Goal: Task Accomplishment & Management: Use online tool/utility

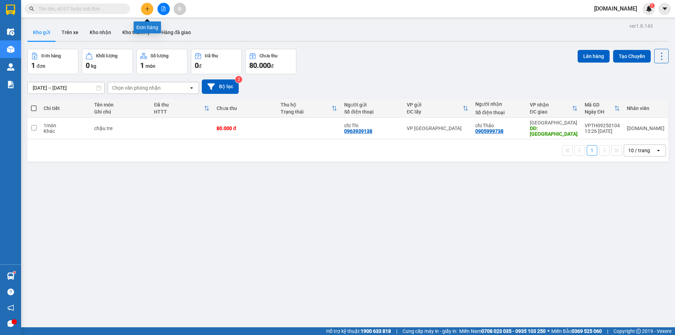
click at [152, 6] on button at bounding box center [147, 9] width 12 height 12
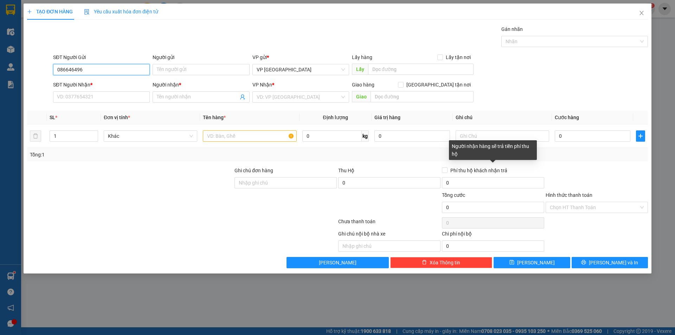
type input "0866464968"
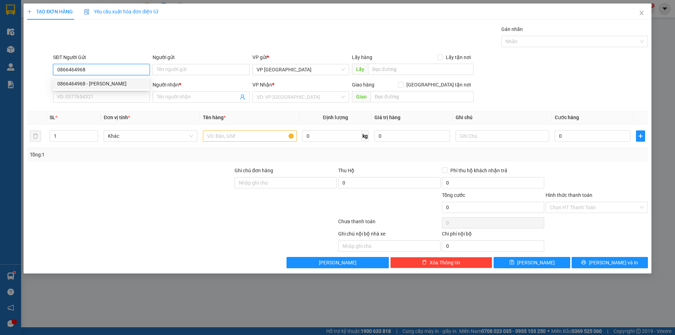
click at [126, 83] on div "0866464968 - [PERSON_NAME]" at bounding box center [101, 84] width 88 height 8
type input "[PERSON_NAME]"
type input "0329077994"
type input "[PERSON_NAME]"
type input "04 trường chinh bmt daklak"
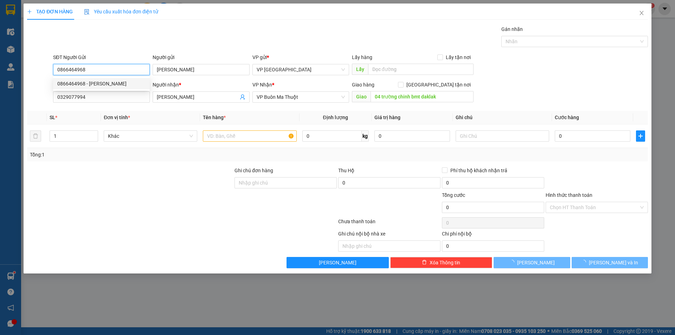
type input "30.000"
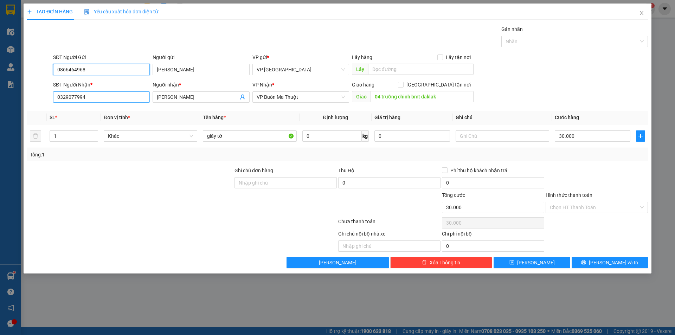
type input "0866464968"
drag, startPoint x: 130, startPoint y: 98, endPoint x: 52, endPoint y: 103, distance: 78.3
click at [52, 103] on div "SĐT Người Nhận * 0329077994" at bounding box center [102, 93] width 100 height 25
type input "0967805405"
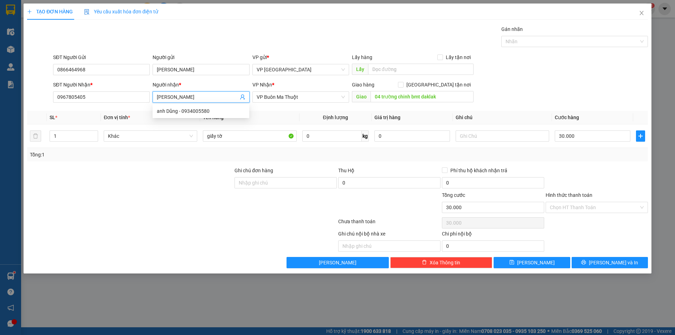
drag, startPoint x: 185, startPoint y: 96, endPoint x: 154, endPoint y: 98, distance: 31.0
click at [154, 98] on span "[PERSON_NAME]" at bounding box center [201, 96] width 97 height 11
type input "chị Nhựt"
click at [260, 111] on th "Tên hàng *" at bounding box center [249, 118] width 99 height 14
click at [404, 85] on span at bounding box center [401, 85] width 6 height 6
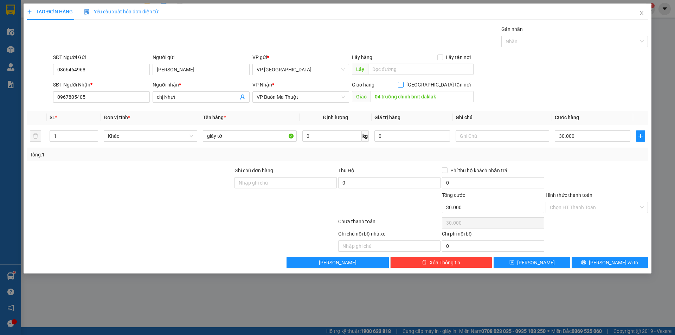
click at [403, 85] on input "[GEOGRAPHIC_DATA] tận nơi" at bounding box center [400, 84] width 5 height 5
checkbox input "true"
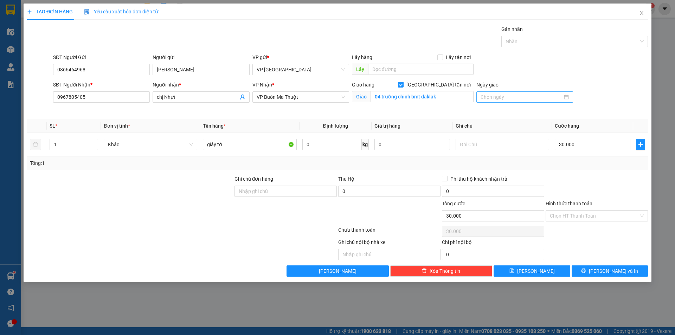
click at [502, 95] on input "Ngày giao" at bounding box center [522, 97] width 82 height 8
type input "[DATE]"
click at [514, 160] on div "16" at bounding box center [512, 159] width 8 height 8
click at [578, 218] on input "Hình thức thanh toán" at bounding box center [594, 216] width 89 height 11
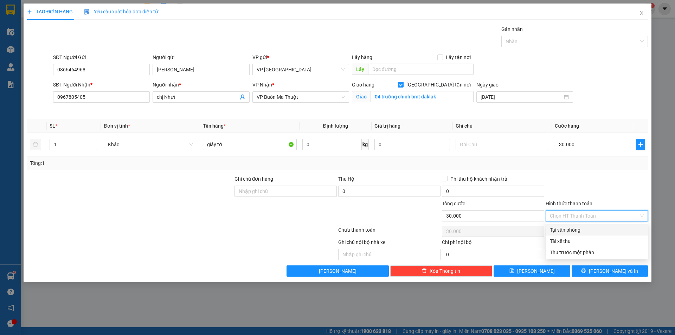
click at [577, 231] on div "Tại văn phòng" at bounding box center [597, 230] width 94 height 8
type input "0"
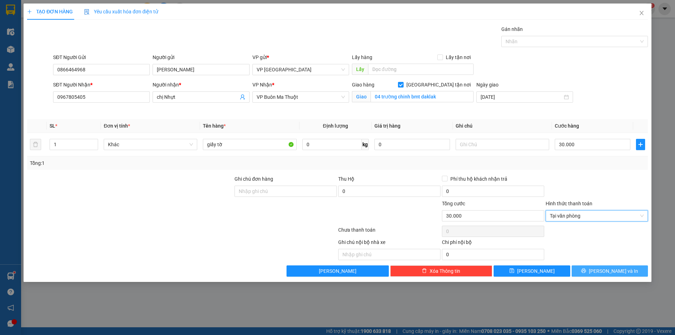
click at [621, 271] on span "[PERSON_NAME] và In" at bounding box center [613, 271] width 49 height 8
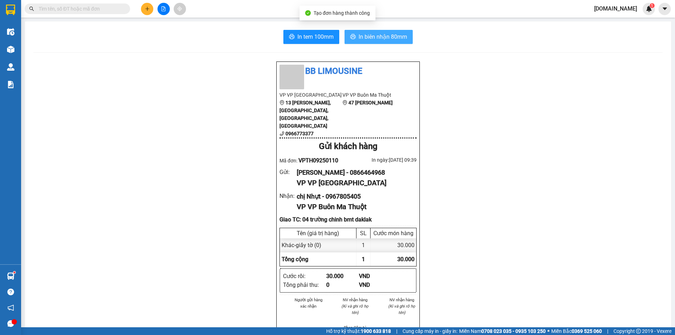
click at [391, 36] on span "In biên nhận 80mm" at bounding box center [383, 36] width 49 height 9
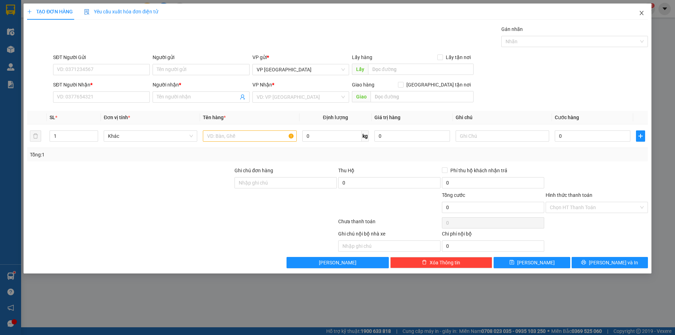
click at [643, 16] on span "Close" at bounding box center [642, 14] width 20 height 20
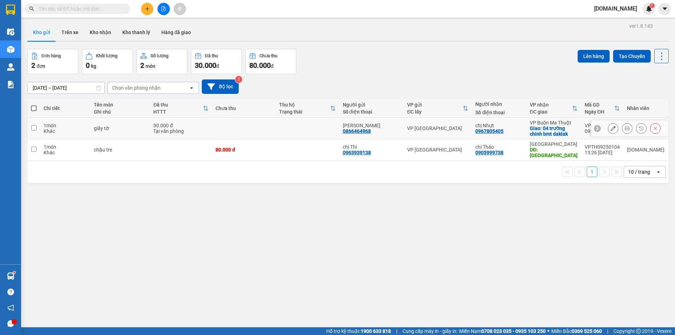
click at [247, 124] on td at bounding box center [244, 128] width 64 height 21
checkbox input "true"
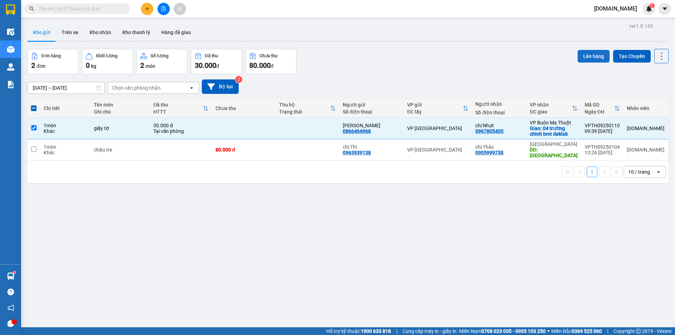
click at [599, 57] on button "Lên hàng" at bounding box center [594, 56] width 32 height 13
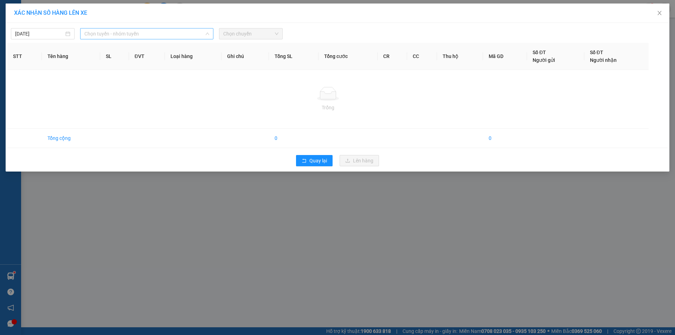
click at [133, 39] on span "Chọn tuyến - nhóm tuyến" at bounding box center [146, 33] width 125 height 11
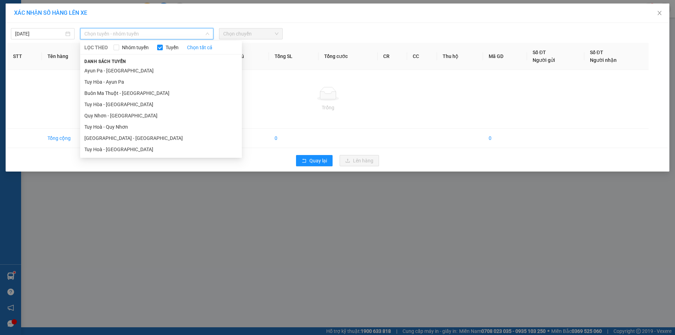
drag, startPoint x: 145, startPoint y: 105, endPoint x: 195, endPoint y: 50, distance: 74.2
click at [146, 102] on li "Tuy Hòa - [GEOGRAPHIC_DATA]" at bounding box center [161, 104] width 162 height 11
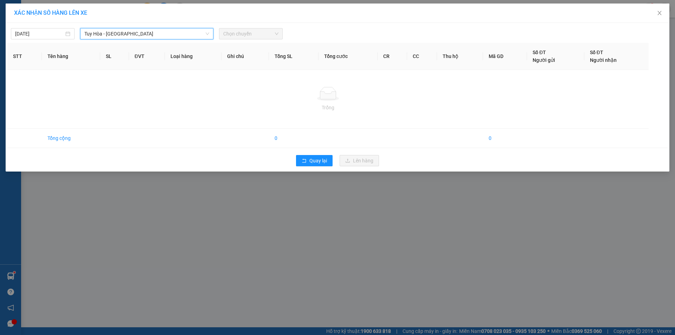
click at [231, 34] on span "Chọn chuyến" at bounding box center [250, 33] width 55 height 11
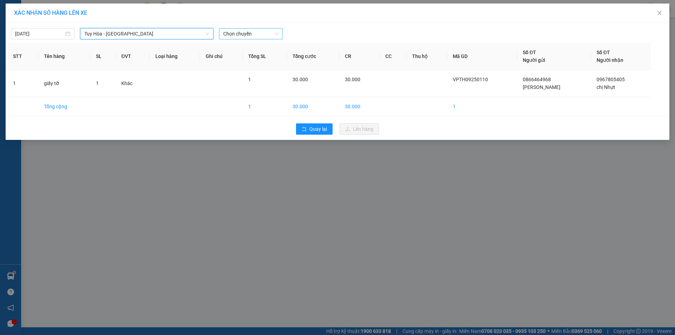
click at [258, 34] on span "Chọn chuyến" at bounding box center [250, 33] width 55 height 11
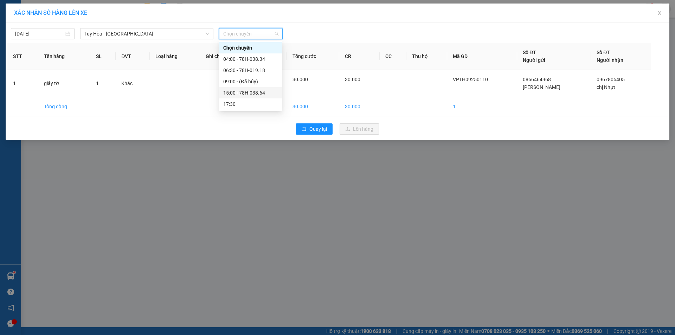
click at [249, 91] on div "15:00 - 78H-038.64" at bounding box center [250, 93] width 55 height 8
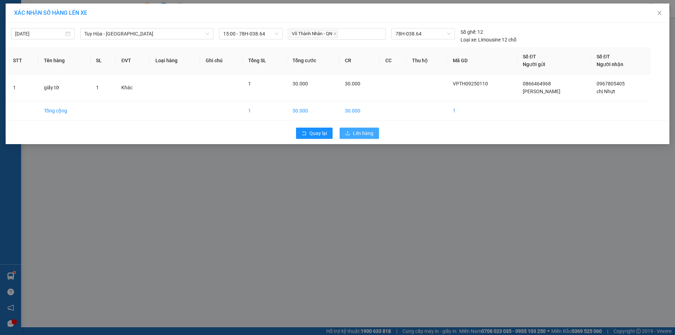
click at [350, 134] on icon "upload" at bounding box center [348, 133] width 4 height 4
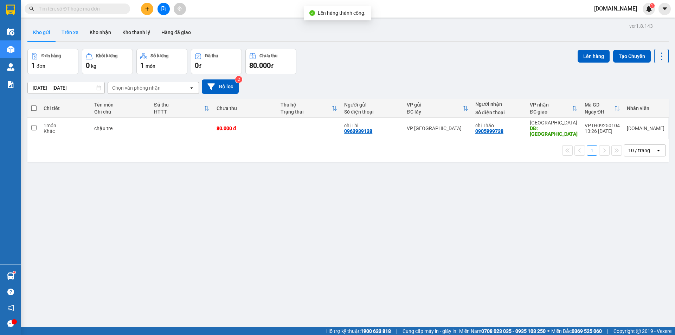
click at [74, 32] on button "Trên xe" at bounding box center [70, 32] width 28 height 17
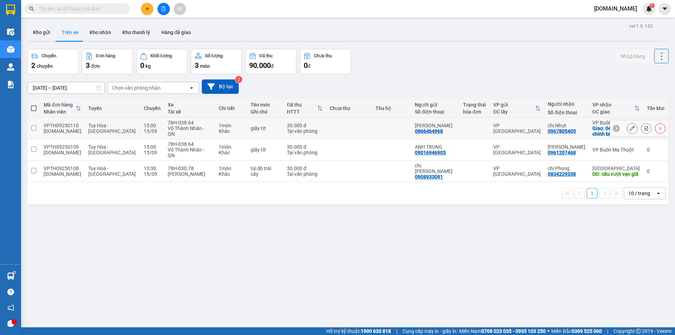
click at [470, 127] on div at bounding box center [474, 129] width 23 height 6
checkbox input "true"
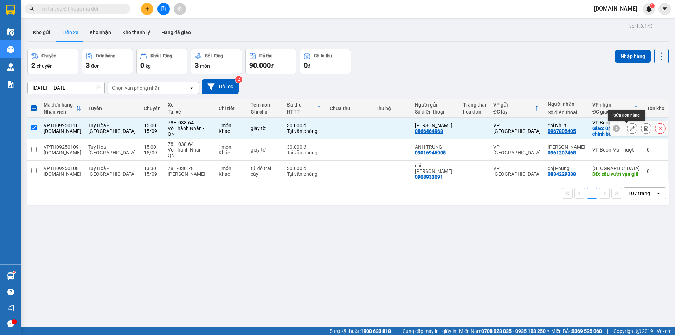
click at [627, 132] on button at bounding box center [632, 128] width 10 height 12
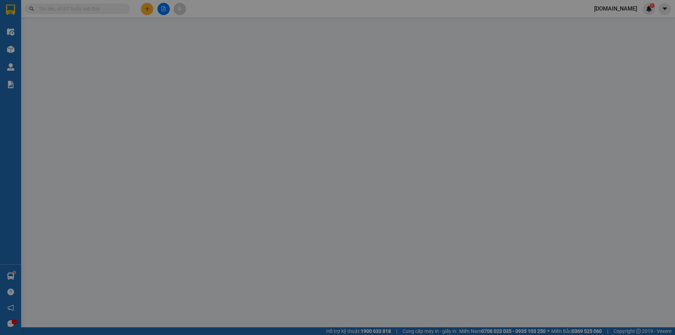
type input "0866464968"
type input "[PERSON_NAME]"
type input "0967805405"
type input "chị Nhựt"
checkbox input "true"
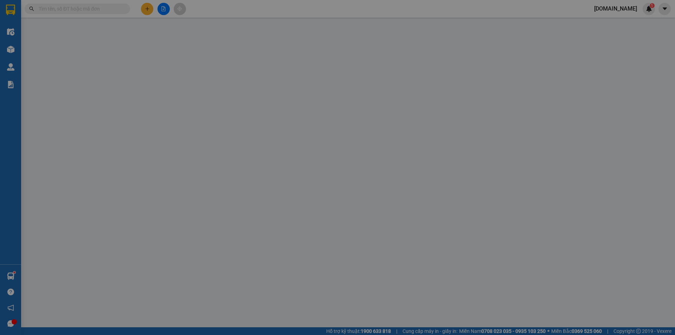
type input "04 trường chinh bmt daklak"
type input "30.000"
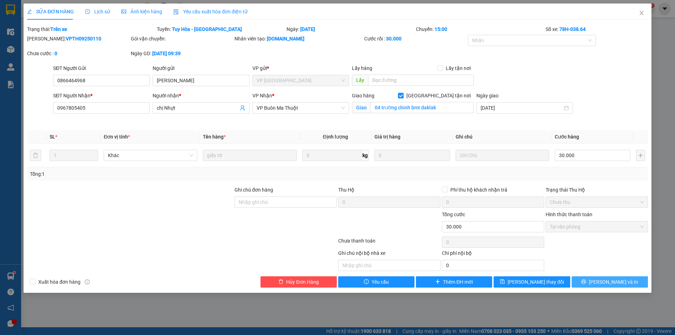
click at [599, 277] on button "[PERSON_NAME] và In" at bounding box center [610, 281] width 76 height 11
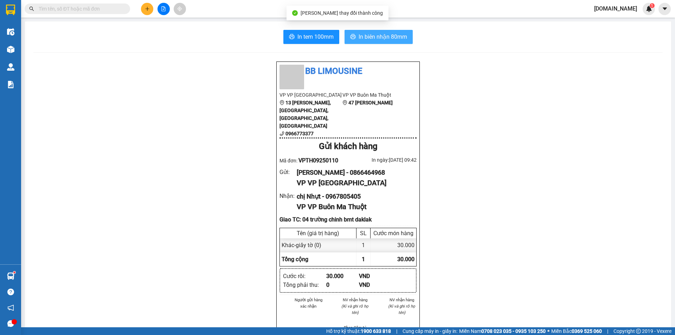
click at [366, 31] on button "In biên nhận 80mm" at bounding box center [379, 37] width 68 height 14
